Goal: Information Seeking & Learning: Find specific fact

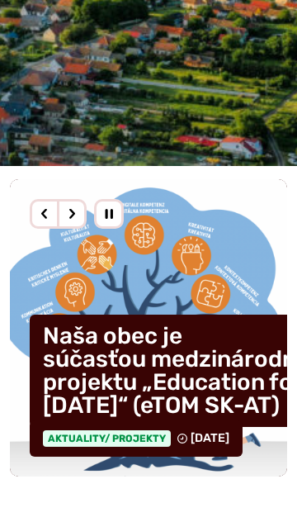
scroll to position [366, 0]
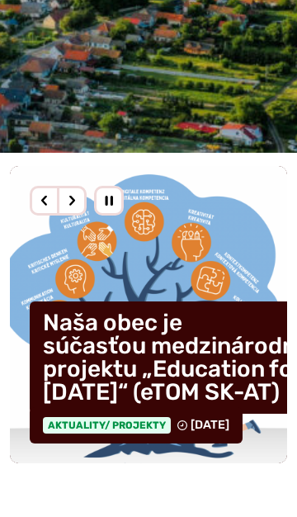
scroll to position [366, 0]
click at [199, 315] on h4 "Naša obec je súčasťou medzinárodného projektu „Education for [DATE]“ (eTOM SK-A…" at bounding box center [191, 357] width 322 height 112
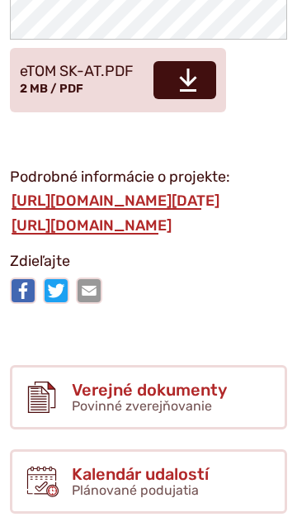
scroll to position [3332, 0]
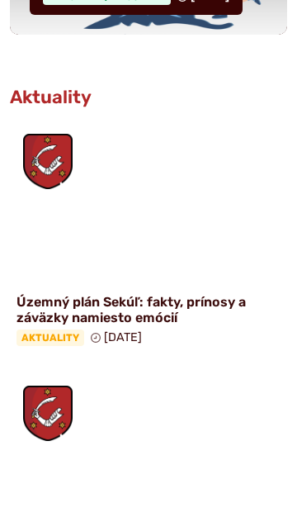
scroll to position [800, 0]
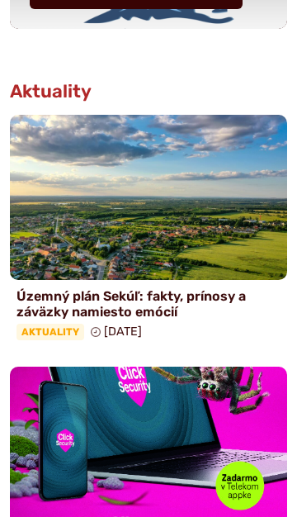
click at [175, 297] on h4 "Územný plán Sekúľ: fakty, prínosy a záväzky namiesto emócií" at bounding box center [149, 303] width 264 height 31
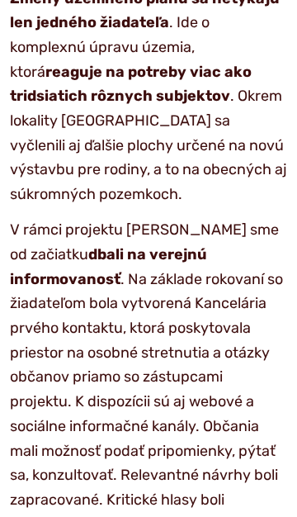
scroll to position [1991, 0]
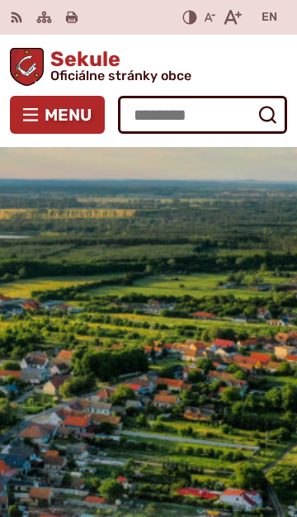
click at [54, 117] on span "Menu" at bounding box center [68, 114] width 47 height 13
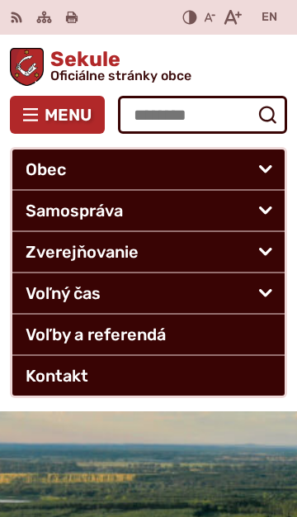
click at [125, 209] on span "Samospráva" at bounding box center [135, 211] width 218 height 40
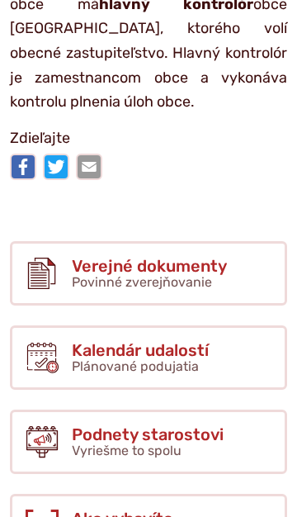
scroll to position [1370, 0]
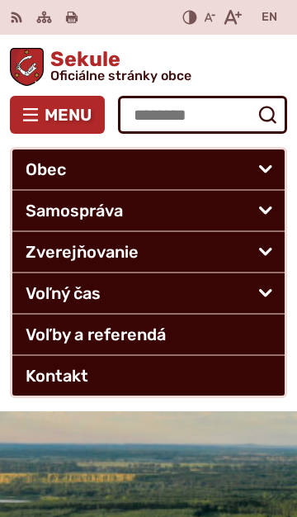
click at [97, 379] on span "Kontakt" at bounding box center [135, 376] width 218 height 40
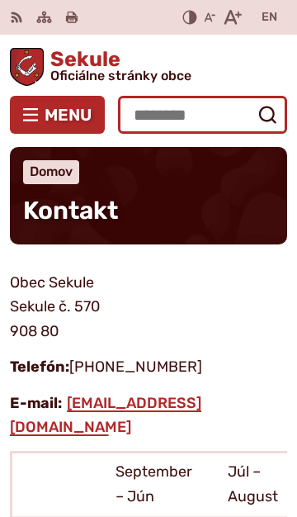
click at [158, 118] on input "Hľadať:" at bounding box center [202, 115] width 169 height 38
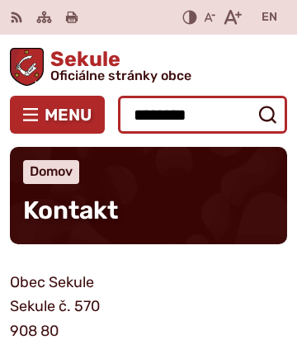
type input "********"
click at [253, 100] on button "Odoslať vyhľadávací formulár" at bounding box center [268, 115] width 30 height 30
